Goal: Transaction & Acquisition: Purchase product/service

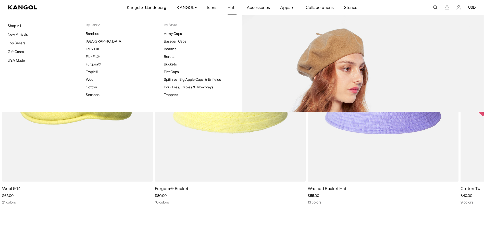
click at [169, 57] on link "Berets" at bounding box center [169, 56] width 11 height 5
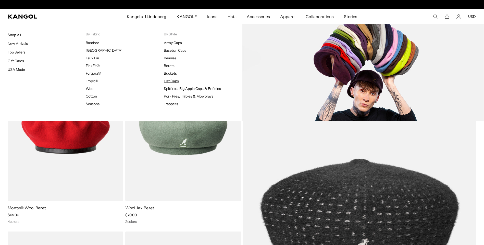
scroll to position [0, 105]
click at [166, 82] on link "Flat Caps" at bounding box center [171, 81] width 15 height 5
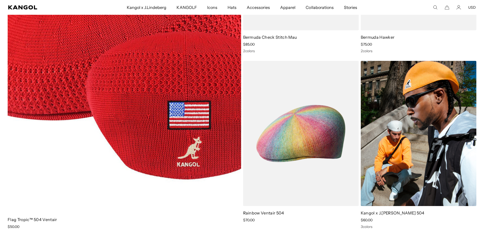
scroll to position [0, 105]
click at [420, 154] on img at bounding box center [417, 133] width 115 height 145
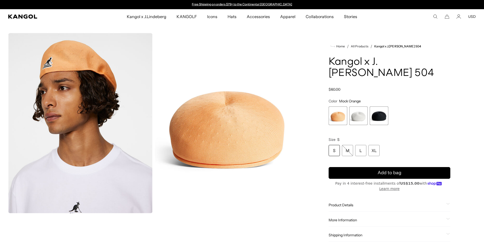
click at [357, 114] on span "2 of 3" at bounding box center [358, 116] width 19 height 19
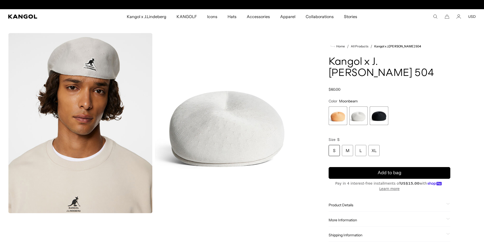
scroll to position [0, 105]
click at [385, 112] on span "3 of 3" at bounding box center [378, 116] width 19 height 19
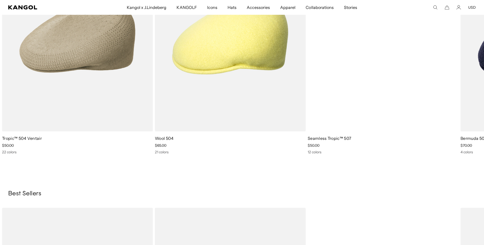
scroll to position [688, 0]
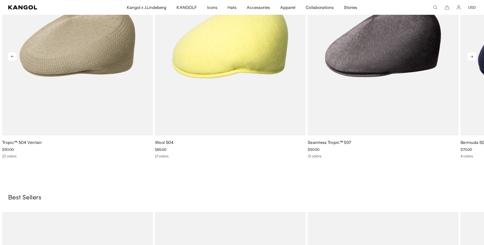
click at [473, 57] on icon at bounding box center [471, 57] width 8 height 8
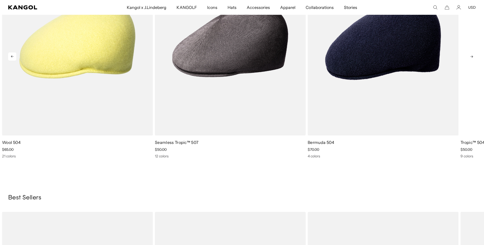
scroll to position [0, 105]
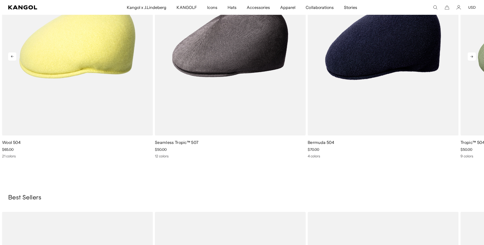
click at [473, 57] on icon at bounding box center [471, 57] width 8 height 8
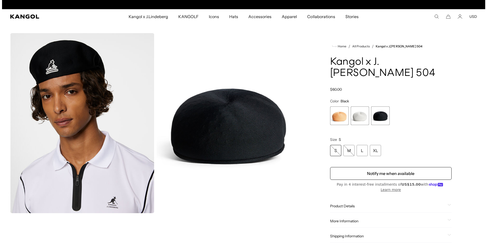
scroll to position [0, 0]
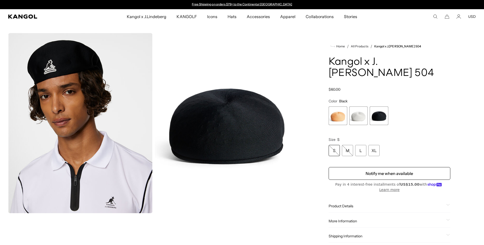
click at [263, 54] on img "Gallery Viewer" at bounding box center [226, 123] width 144 height 180
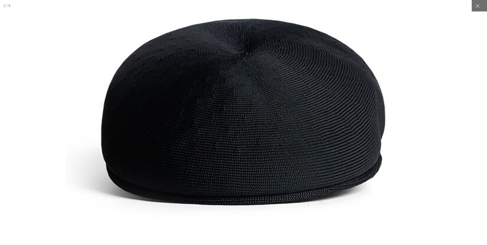
drag, startPoint x: 481, startPoint y: 19, endPoint x: 480, endPoint y: 11, distance: 7.8
click at [481, 19] on div at bounding box center [243, 123] width 1149 height 578
click at [478, 10] on div at bounding box center [477, 5] width 11 height 11
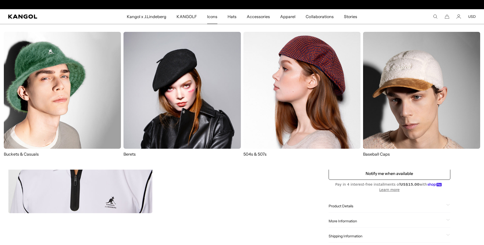
scroll to position [0, 105]
click at [282, 66] on img at bounding box center [301, 90] width 117 height 117
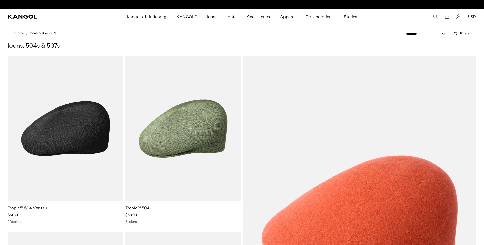
scroll to position [0, 105]
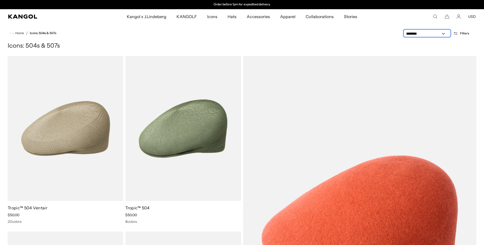
click at [416, 33] on select "**********" at bounding box center [427, 33] width 46 height 5
select select "******"
click at [404, 31] on select "**********" at bounding box center [427, 33] width 46 height 5
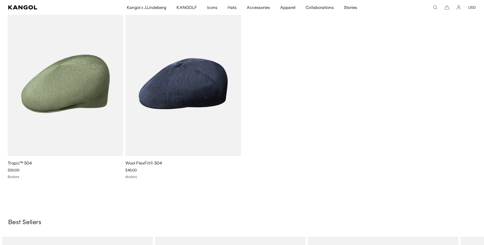
scroll to position [0, 105]
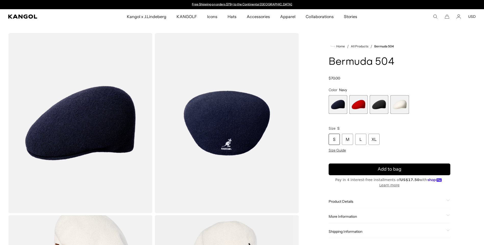
click at [378, 103] on span "3 of 4" at bounding box center [378, 104] width 19 height 19
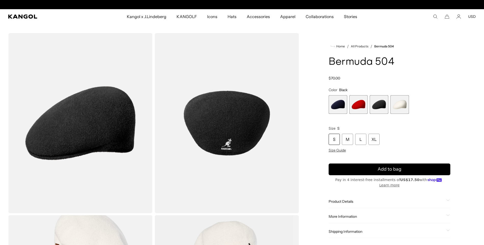
scroll to position [0, 105]
click at [338, 109] on span "1 of 4" at bounding box center [337, 104] width 19 height 19
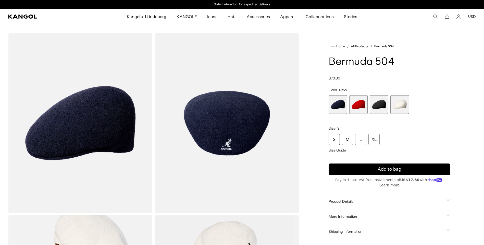
click at [357, 102] on span "2 of 4" at bounding box center [358, 104] width 19 height 19
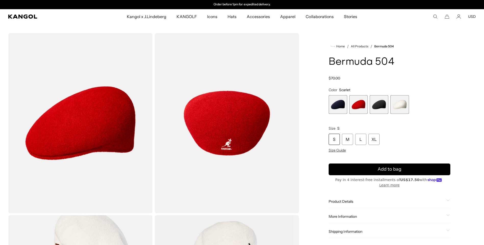
click at [380, 101] on span "3 of 4" at bounding box center [378, 104] width 19 height 19
click at [375, 99] on span "3 of 4" at bounding box center [378, 104] width 19 height 19
click at [396, 110] on span "4 of 4" at bounding box center [399, 104] width 19 height 19
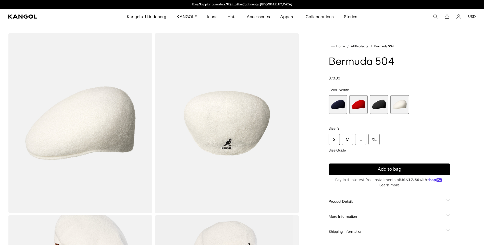
click at [332, 108] on span "1 of 4" at bounding box center [337, 104] width 19 height 19
click at [376, 105] on span "3 of 4" at bounding box center [378, 104] width 19 height 19
click at [365, 137] on div "L" at bounding box center [360, 139] width 11 height 11
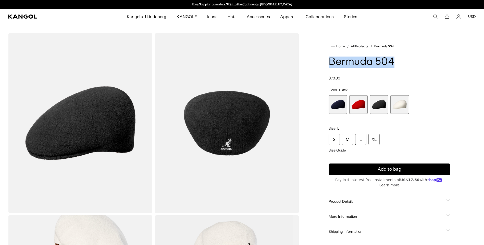
drag, startPoint x: 401, startPoint y: 59, endPoint x: 319, endPoint y: 60, distance: 81.8
copy h1 "Bermuda 504"
